Goal: Transaction & Acquisition: Purchase product/service

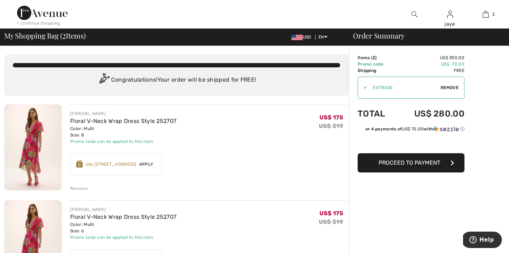
click at [400, 165] on span "Proceed to Payment" at bounding box center [410, 162] width 62 height 7
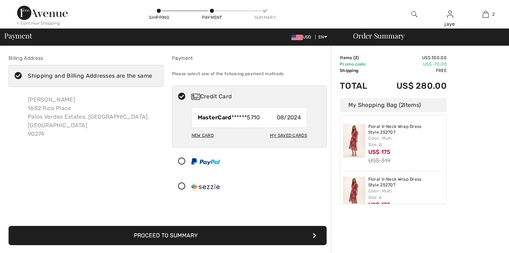
click at [295, 135] on div "My Saved Cards" at bounding box center [288, 135] width 37 height 12
radio input "true"
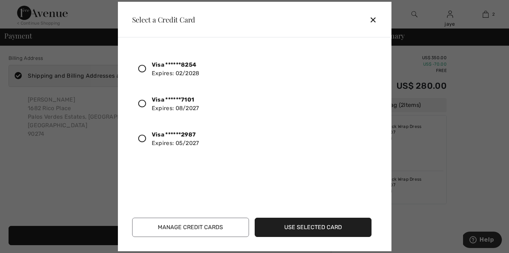
click at [374, 21] on div "✕" at bounding box center [375, 19] width 13 height 15
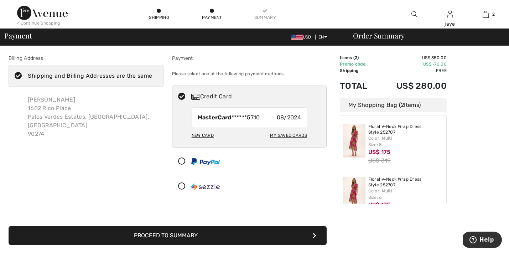
click at [238, 237] on button "Proceed to Summary" at bounding box center [168, 235] width 318 height 19
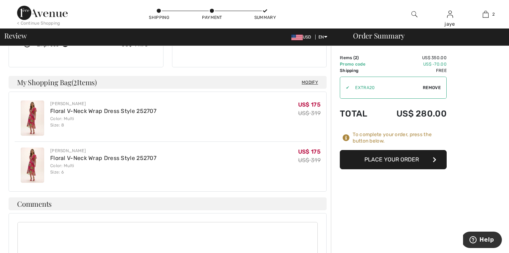
scroll to position [161, 0]
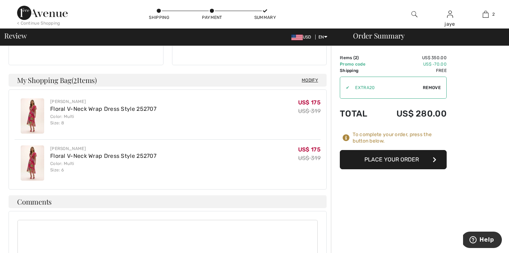
click at [368, 164] on button "Place Your Order" at bounding box center [393, 159] width 107 height 19
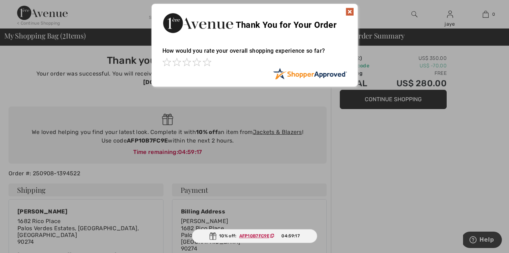
click at [350, 11] on img at bounding box center [350, 11] width 9 height 9
